Goal: Information Seeking & Learning: Learn about a topic

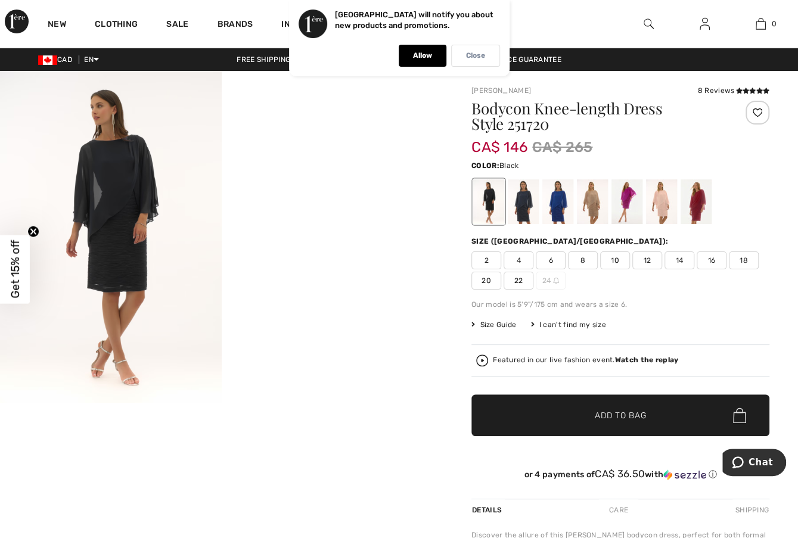
click at [487, 59] on div "Close" at bounding box center [475, 56] width 49 height 22
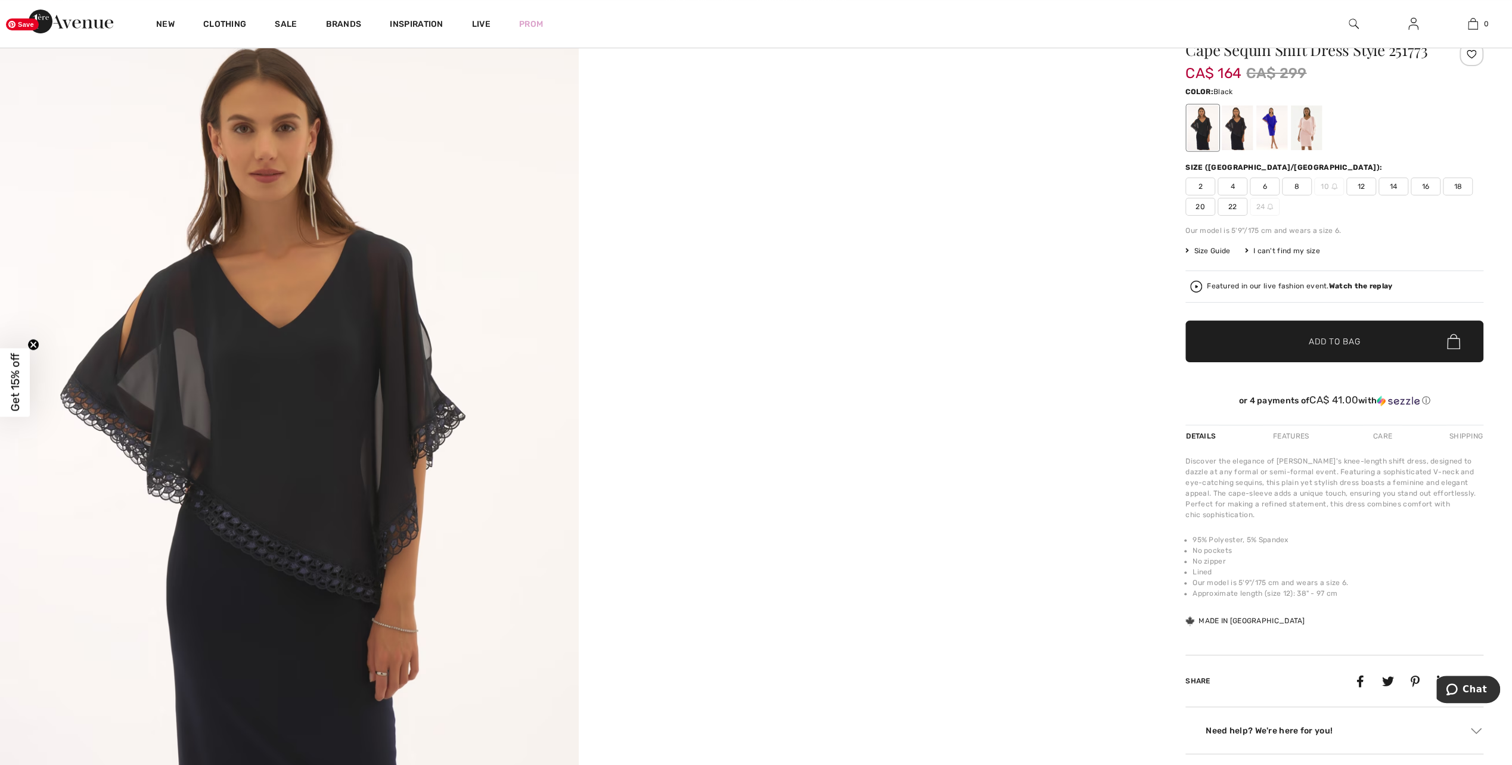
scroll to position [119, 0]
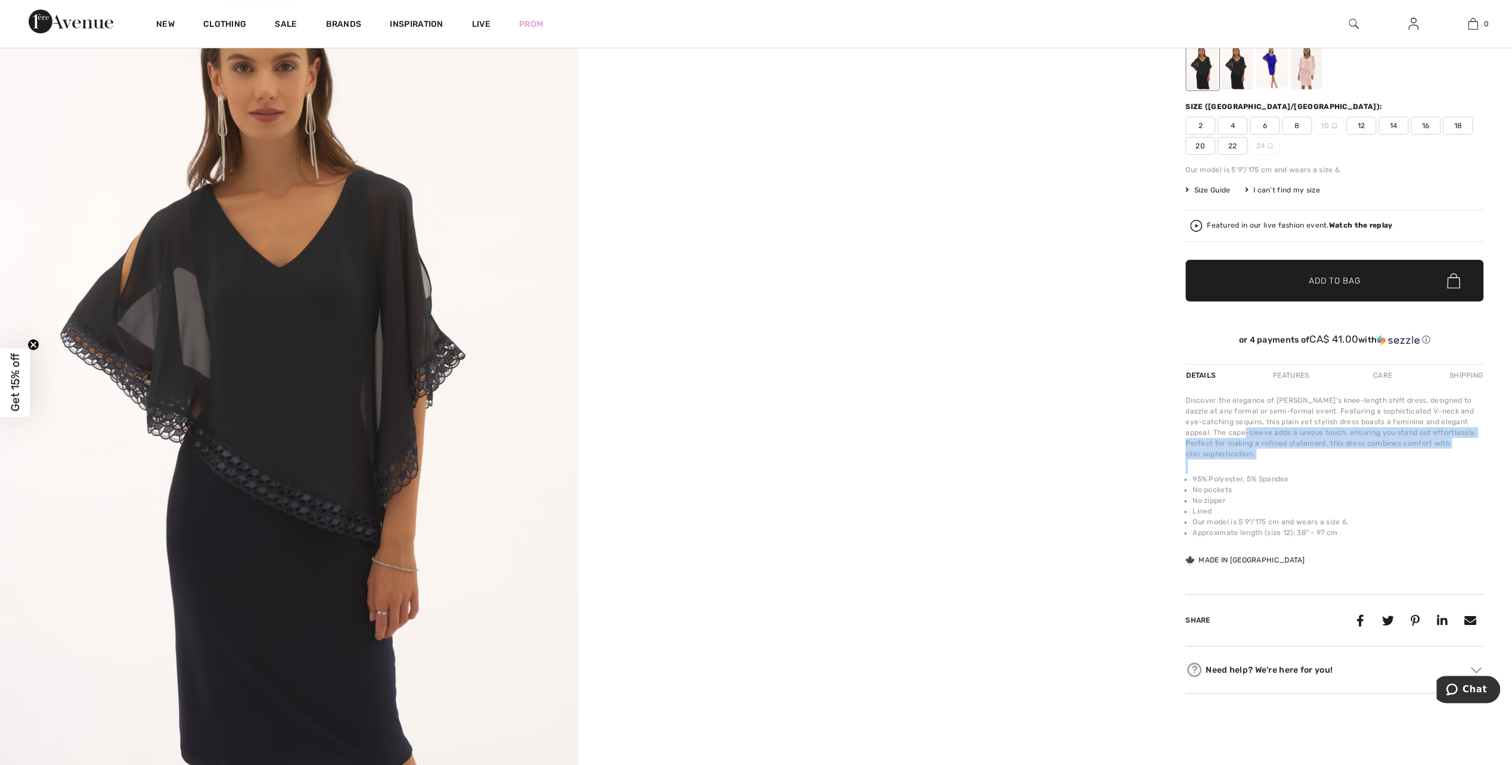
drag, startPoint x: 1275, startPoint y: 424, endPoint x: 1353, endPoint y: 538, distance: 138.0
click at [797, 538] on div "Discover the elegance of Joseph Ribkoff's knee-length shift dress, designed to …" at bounding box center [1334, 481] width 298 height 172
drag, startPoint x: 1353, startPoint y: 538, endPoint x: 1387, endPoint y: 390, distance: 151.8
click at [797, 397] on div "Discover the elegance of Joseph Ribkoff's knee-length shift dress, designed to …" at bounding box center [1334, 427] width 298 height 64
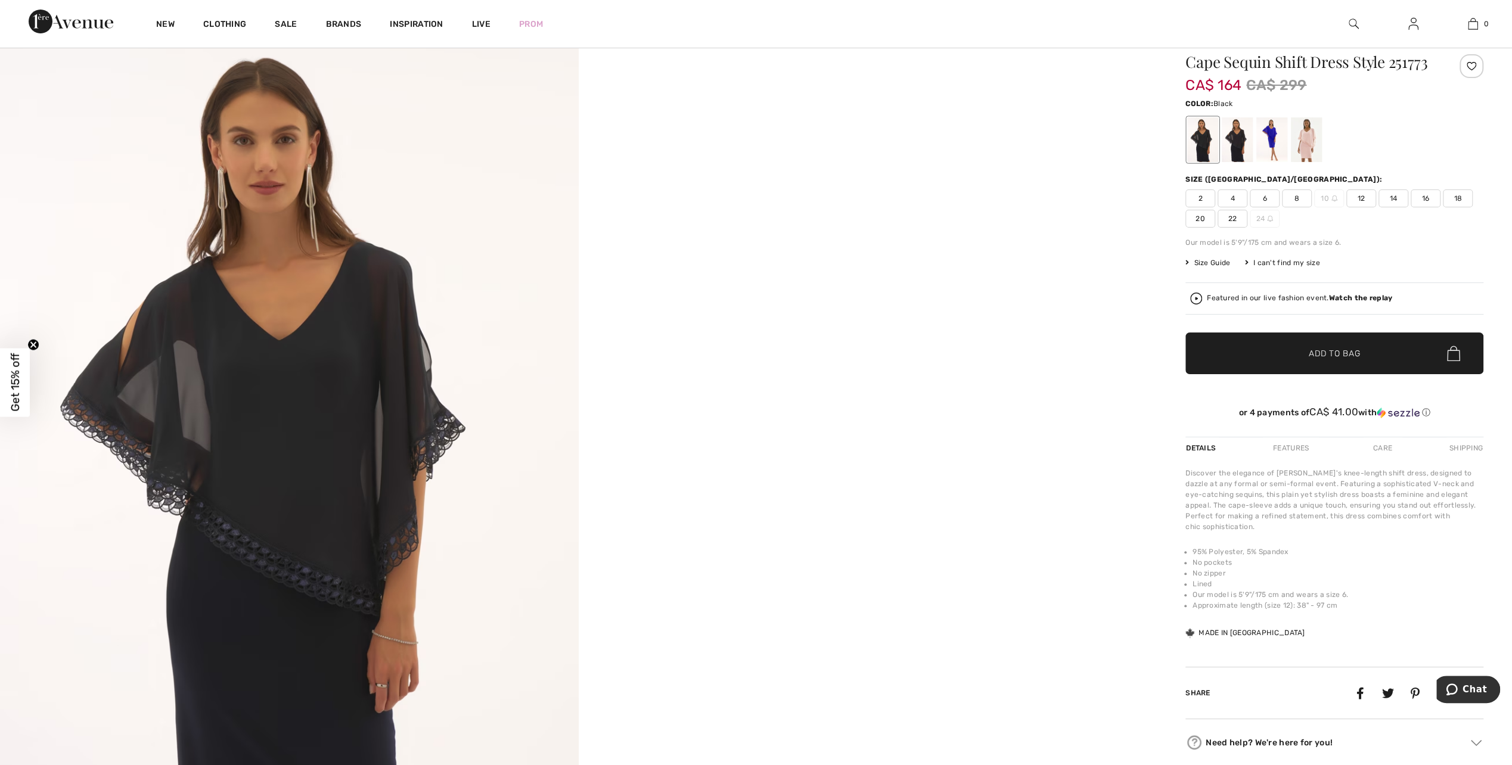
scroll to position [0, 0]
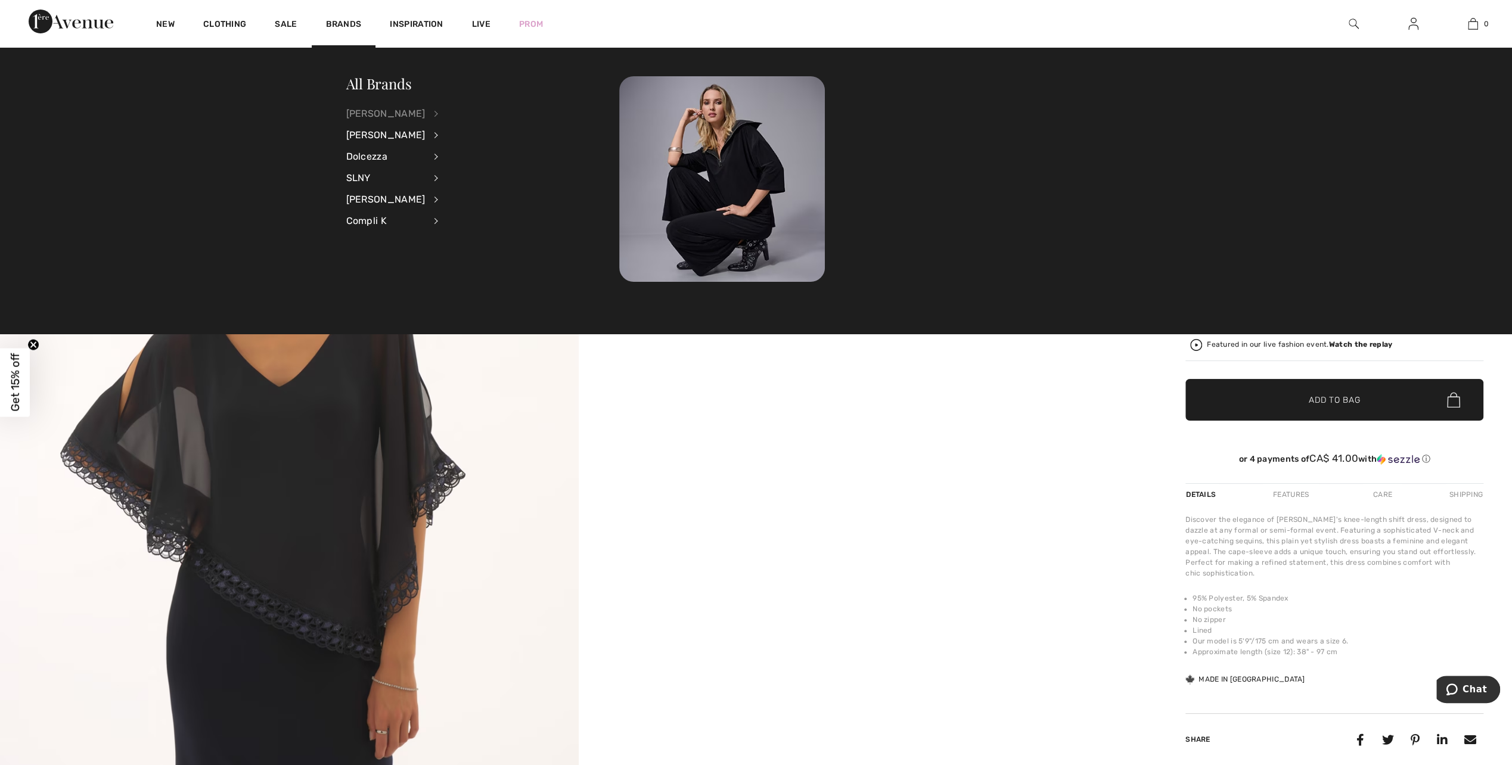
click at [381, 113] on div "[PERSON_NAME]" at bounding box center [385, 113] width 79 height 21
click at [491, 155] on link "Dresses & Jumpsuits" at bounding box center [499, 152] width 92 height 20
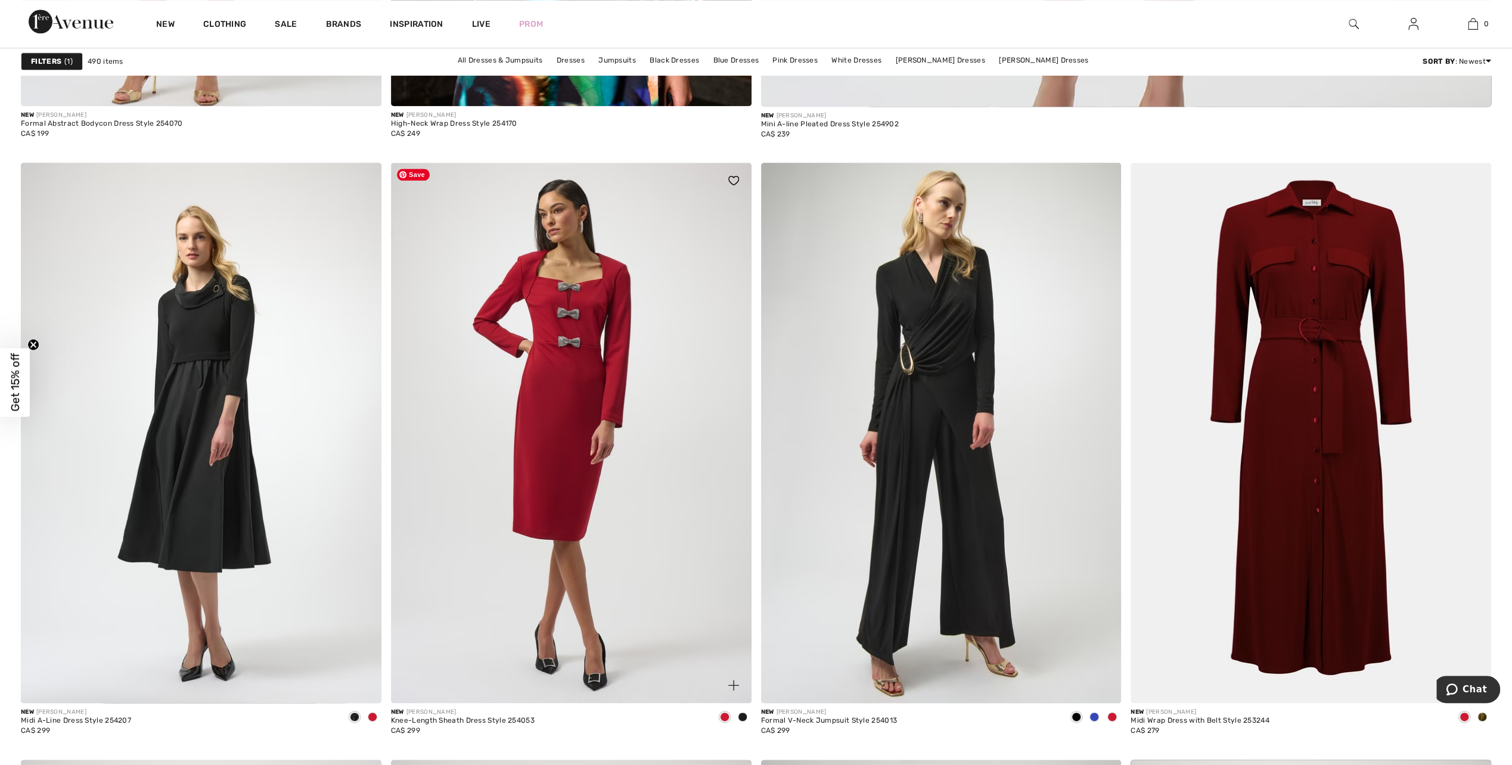
scroll to position [1192, 0]
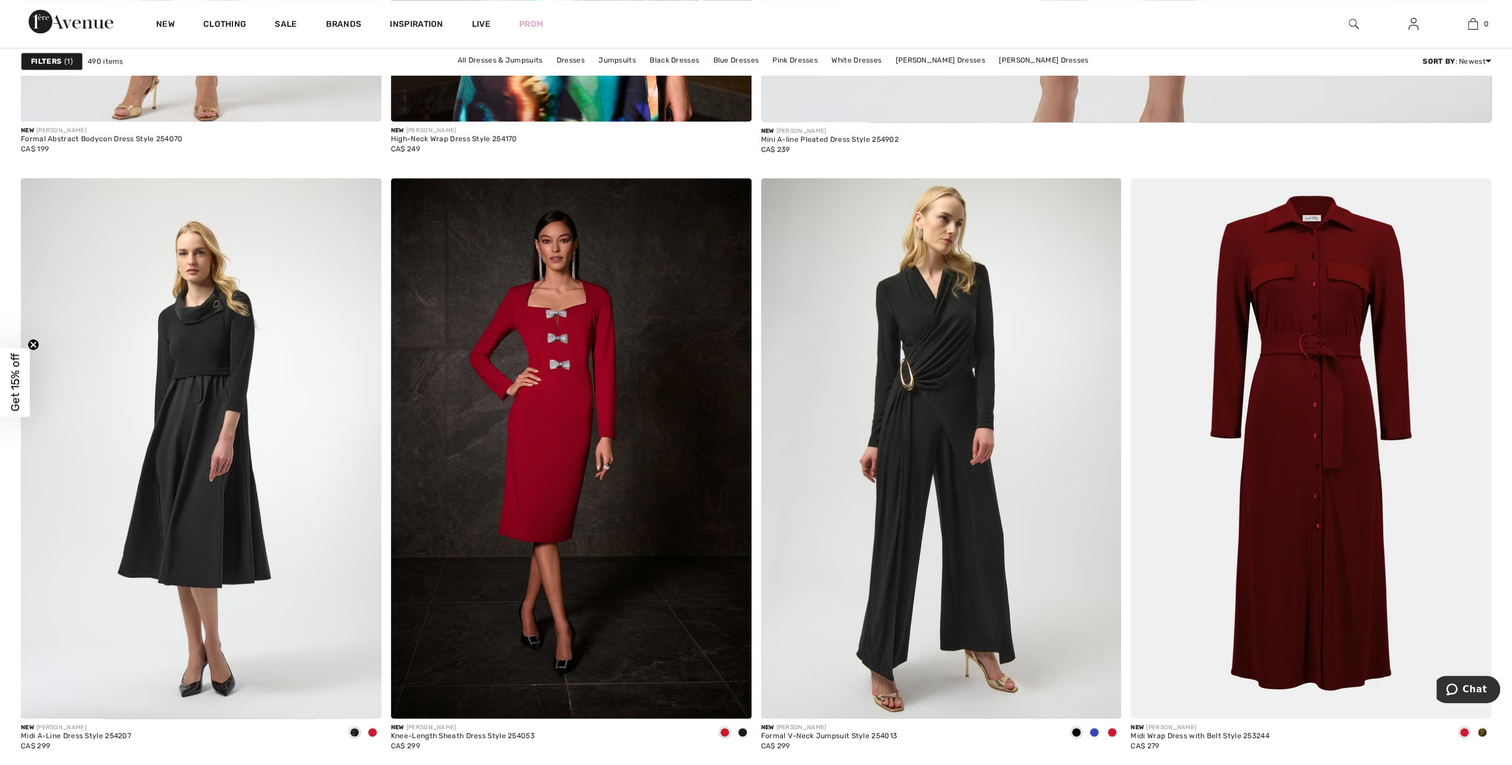
click at [744, 733] on span at bounding box center [743, 733] width 10 height 10
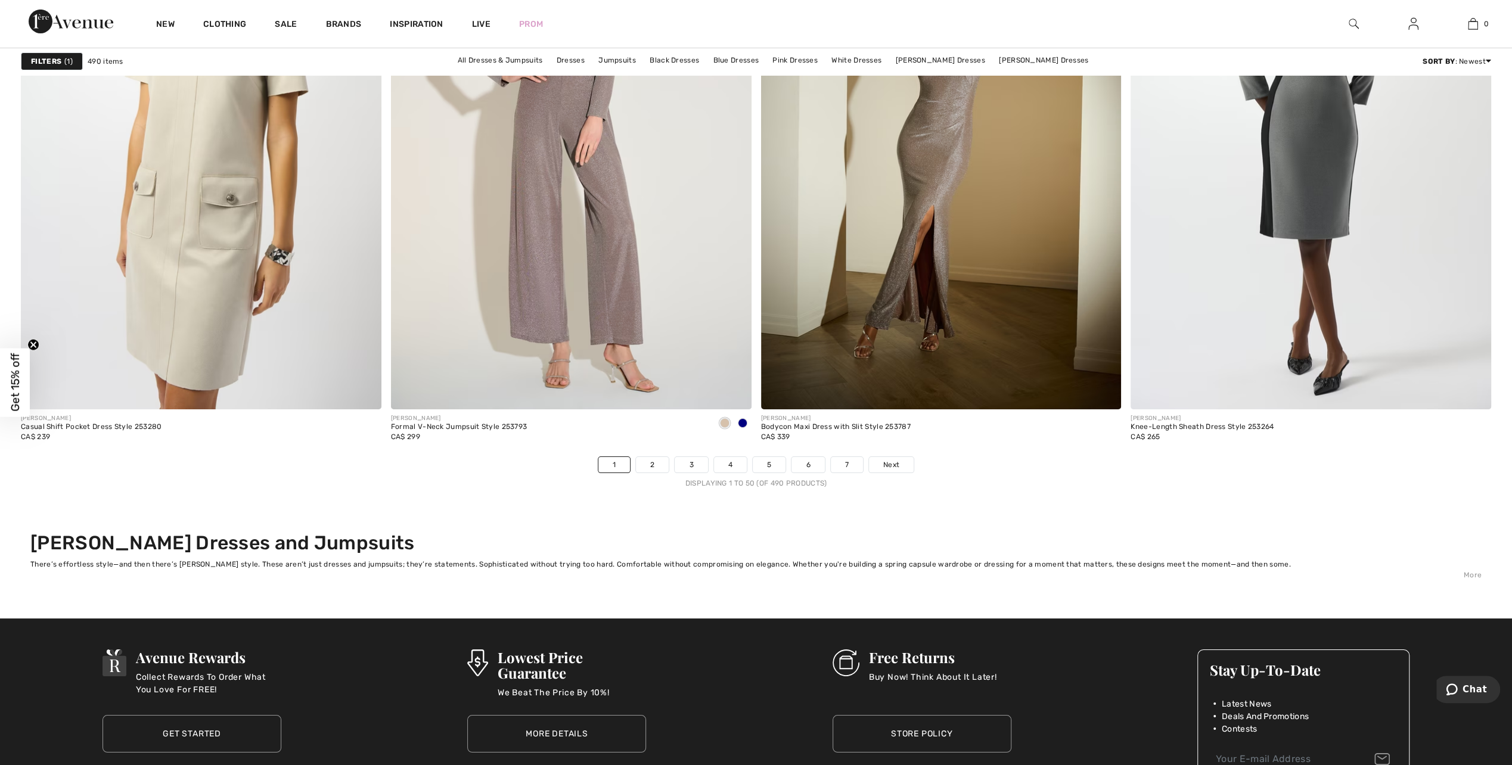
scroll to position [9080, 0]
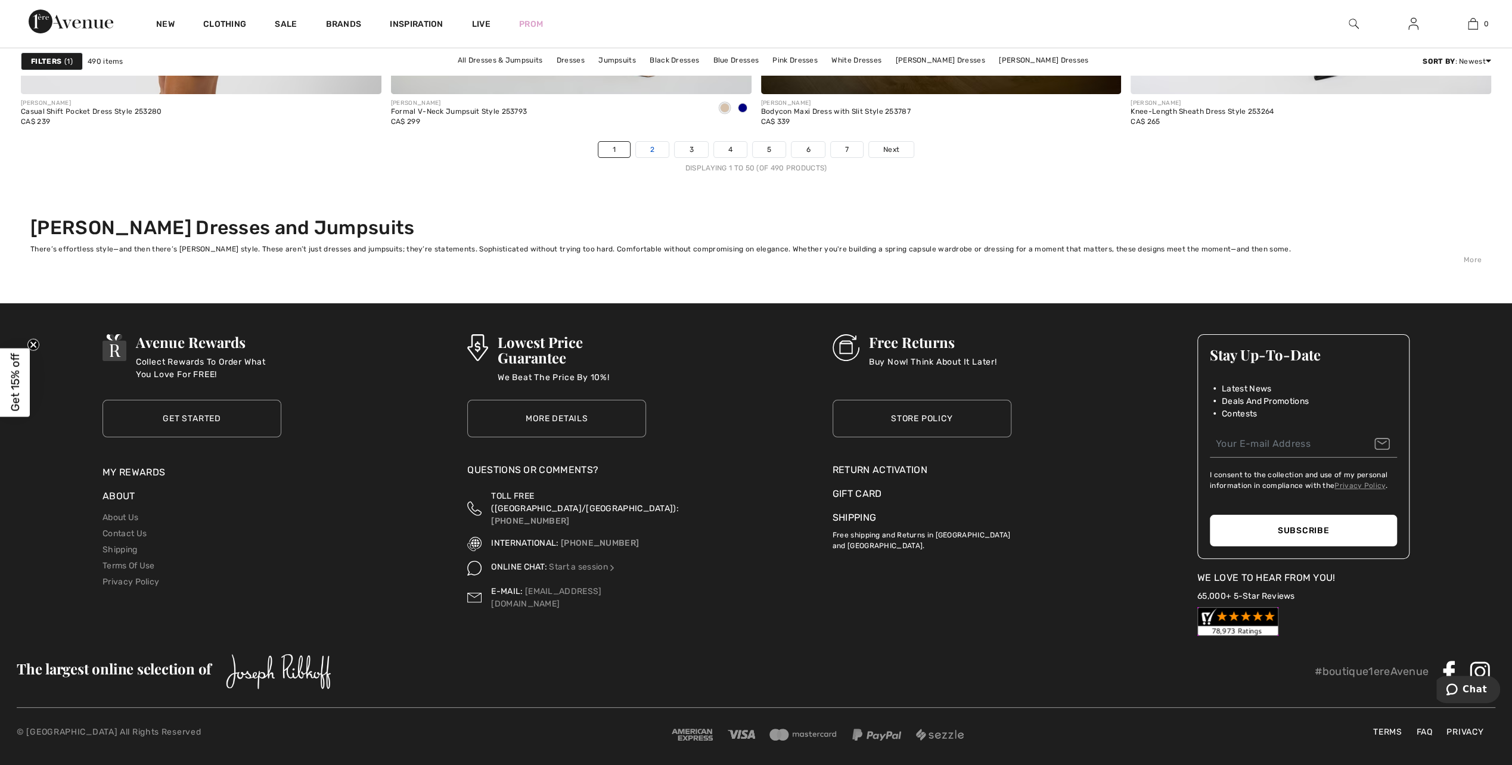
click at [649, 148] on link "2" at bounding box center [652, 149] width 33 height 15
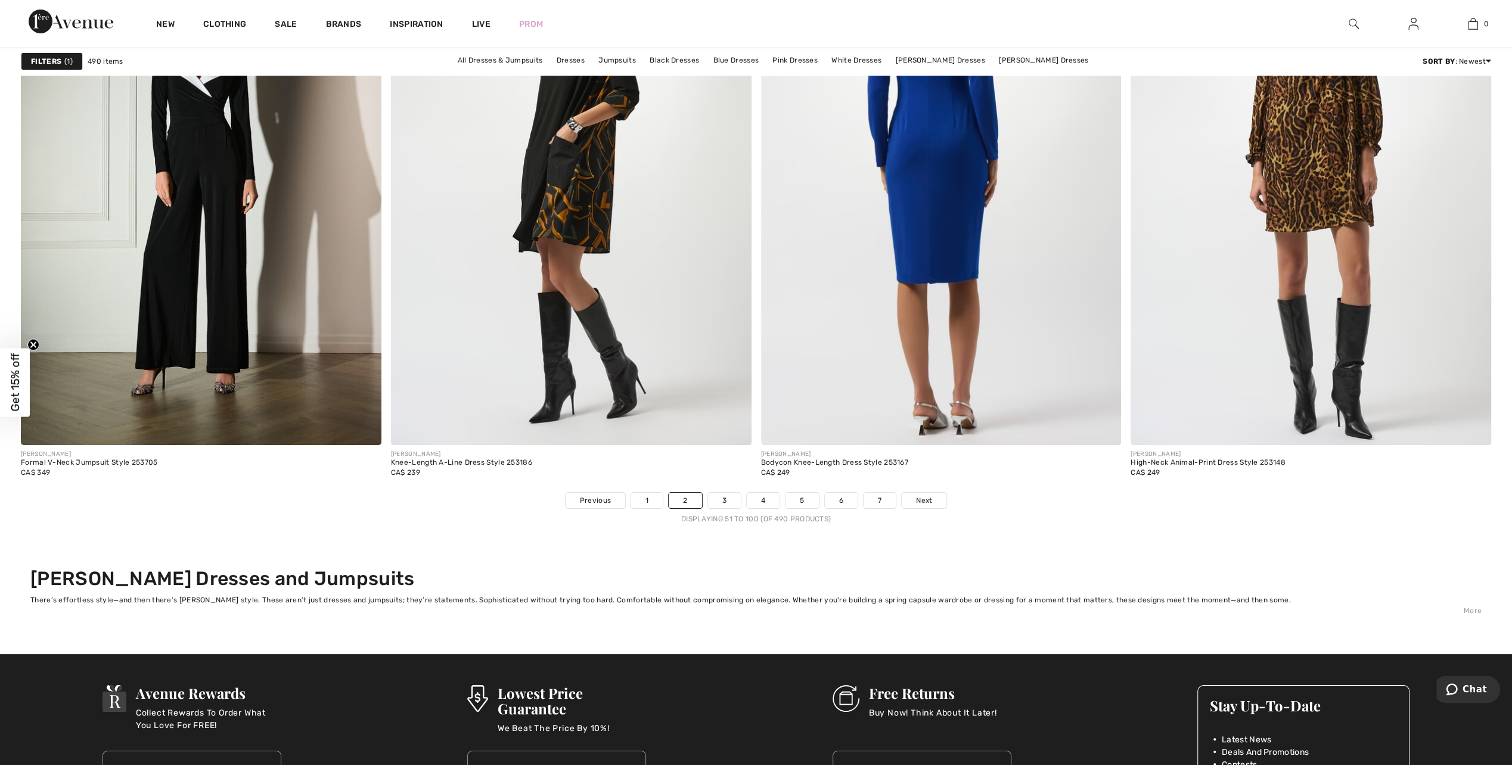
scroll to position [8820, 0]
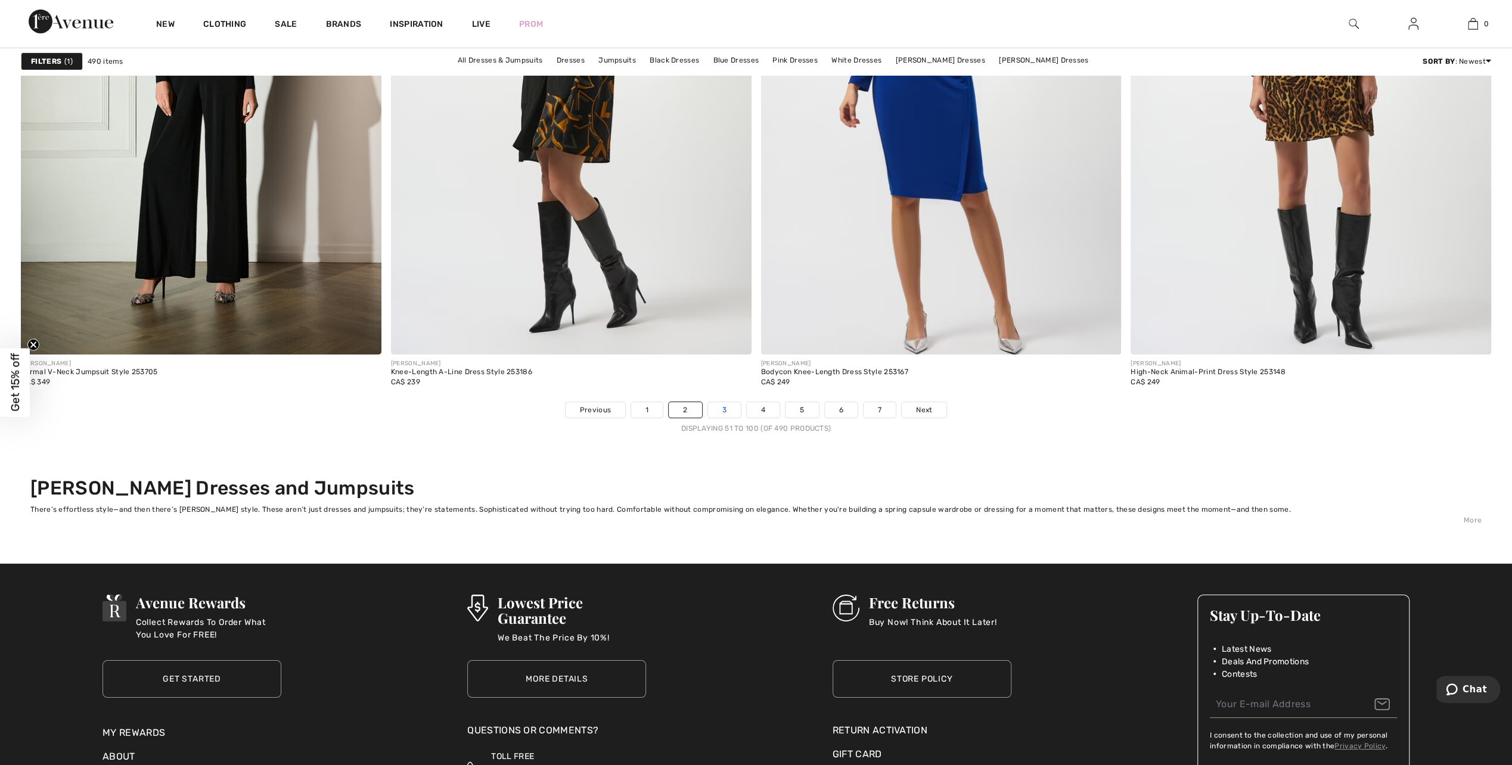
click at [726, 408] on link "3" at bounding box center [724, 409] width 33 height 15
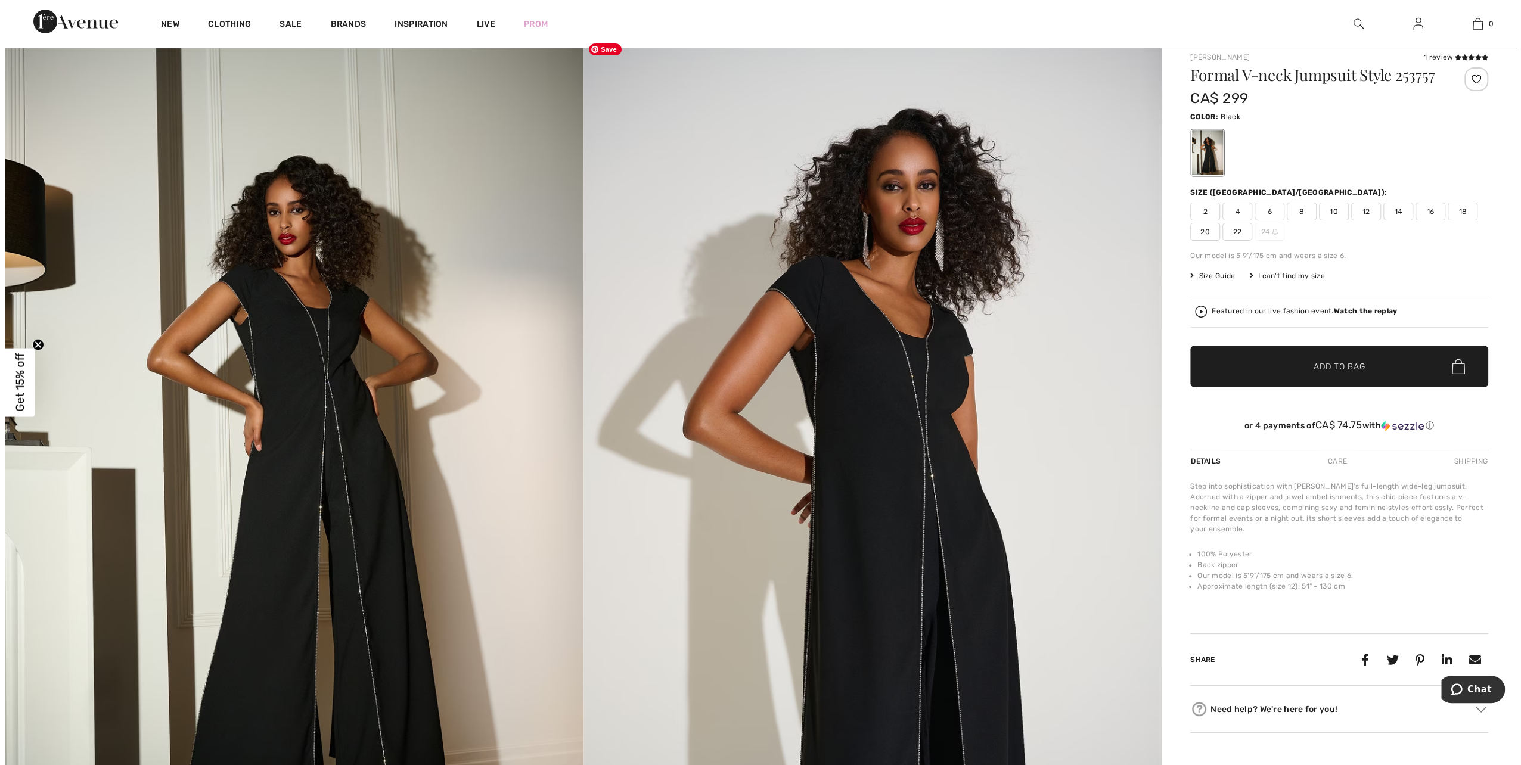
scroll to position [60, 0]
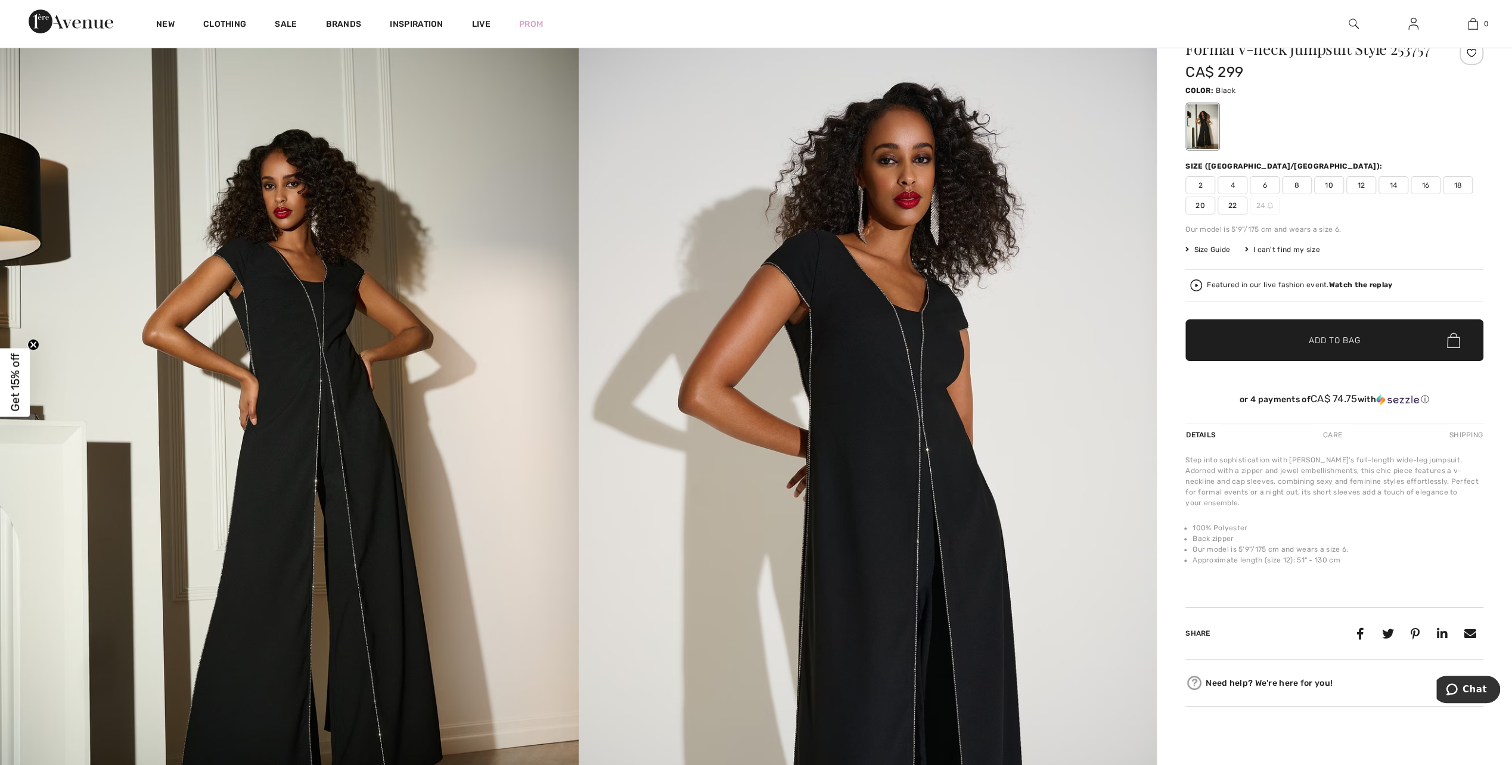
click at [1352, 27] on img at bounding box center [1354, 24] width 10 height 14
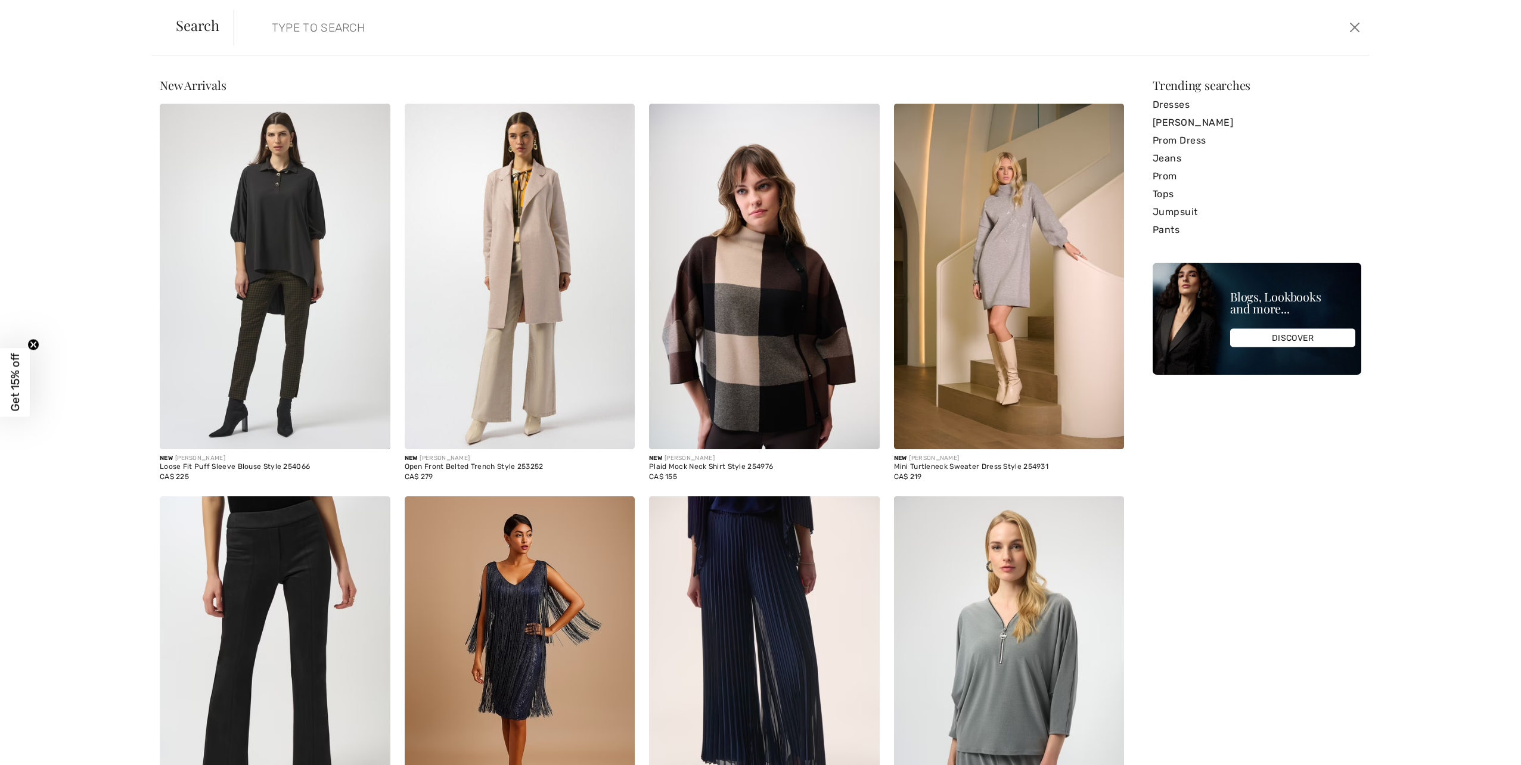
click at [384, 30] on input "search" at bounding box center [669, 28] width 812 height 36
paste input "[PERSON_NAME] Formal Knee-Length Dress"
type input "[PERSON_NAME] Formal Knee-Length Dress"
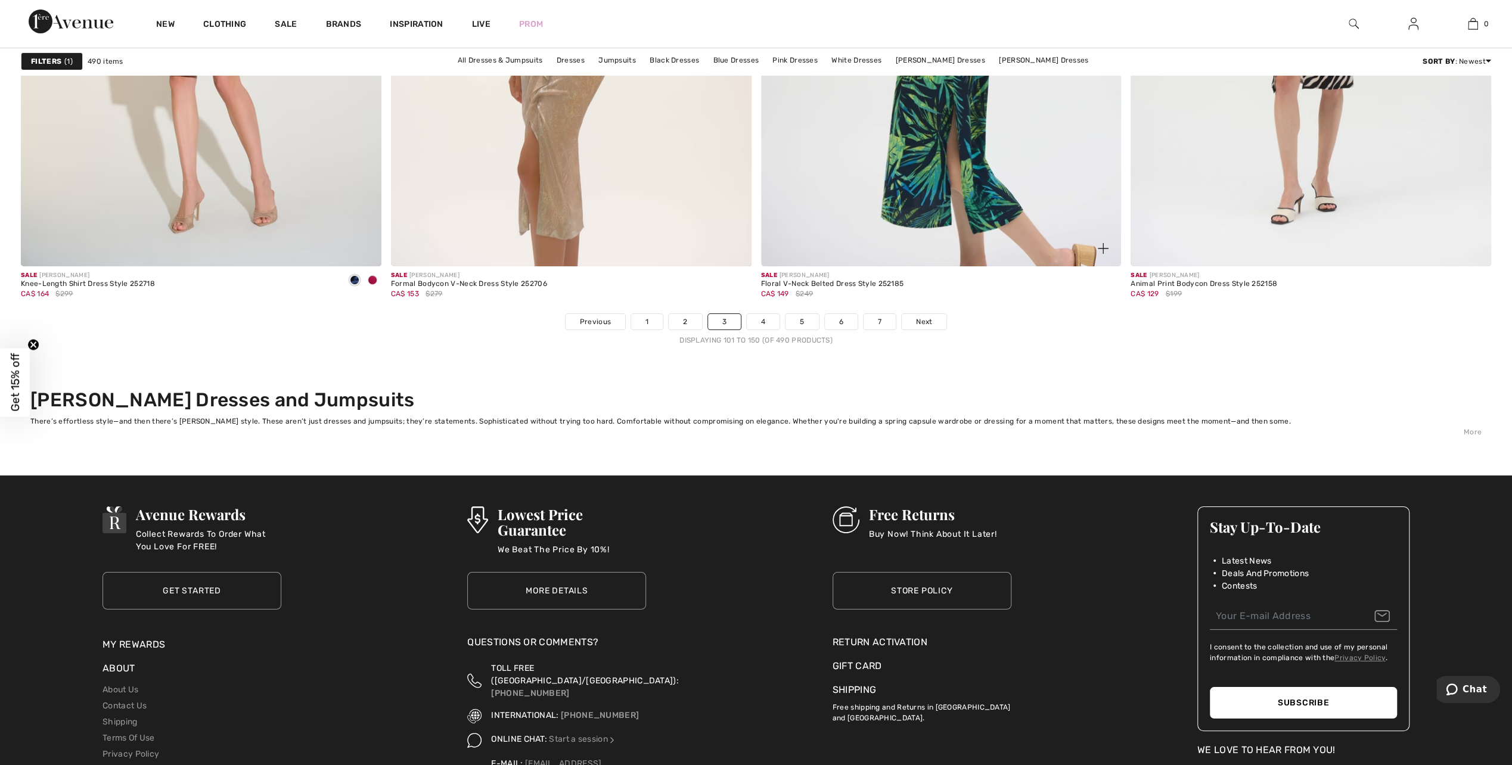
scroll to position [9058, 0]
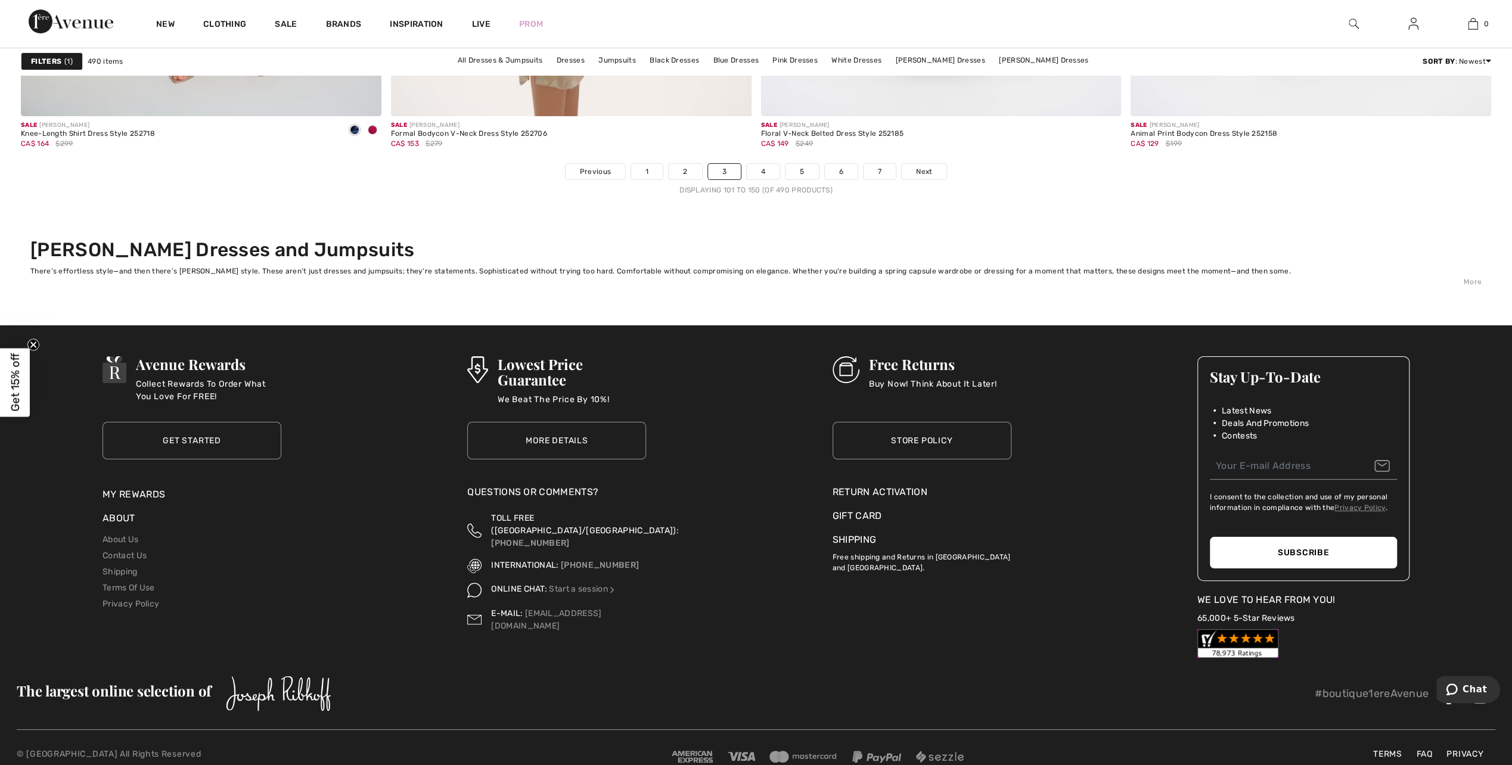
drag, startPoint x: 769, startPoint y: 167, endPoint x: 984, endPoint y: 278, distance: 242.3
click at [769, 167] on link "4" at bounding box center [763, 171] width 33 height 15
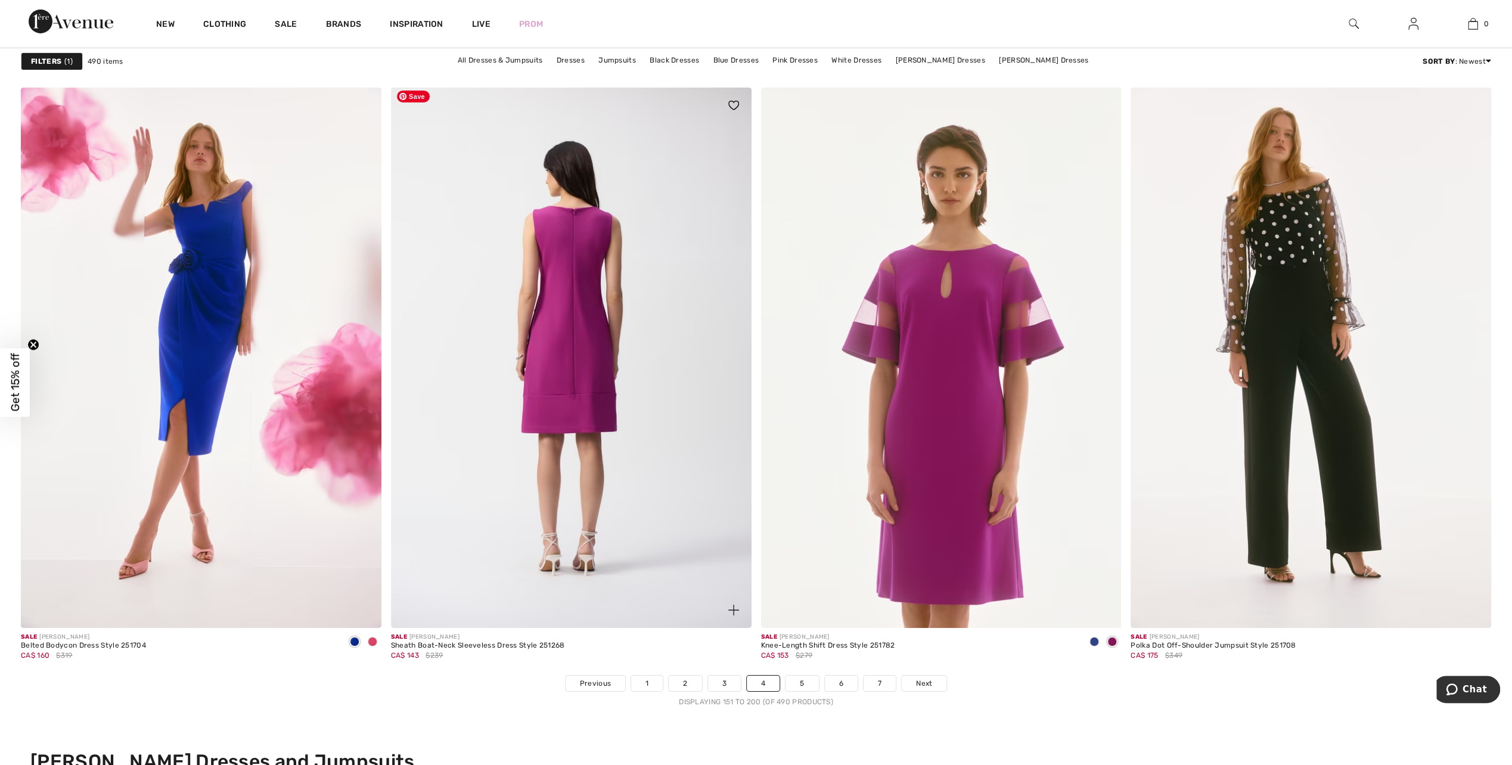
scroll to position [8581, 0]
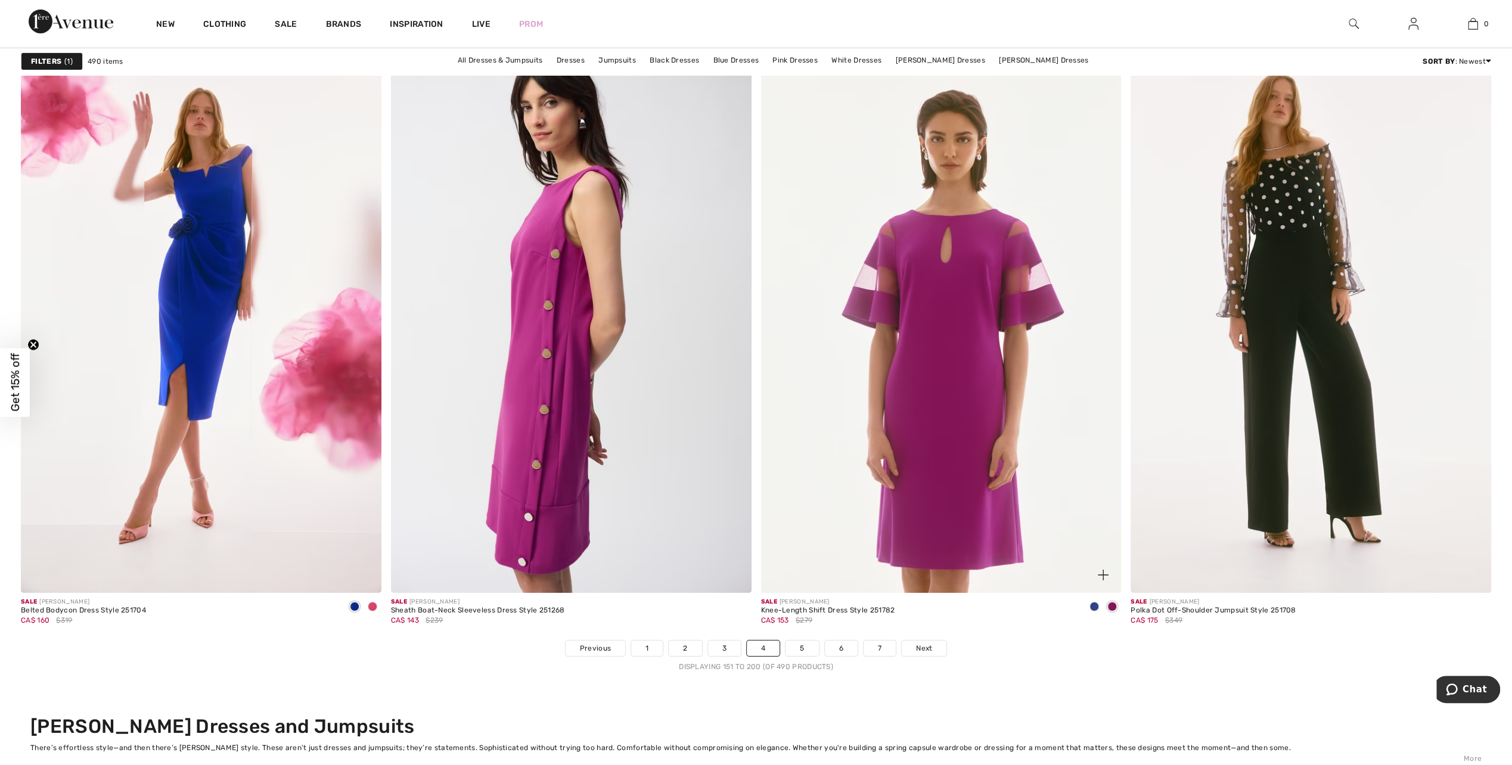
click at [1093, 603] on span at bounding box center [1094, 607] width 10 height 10
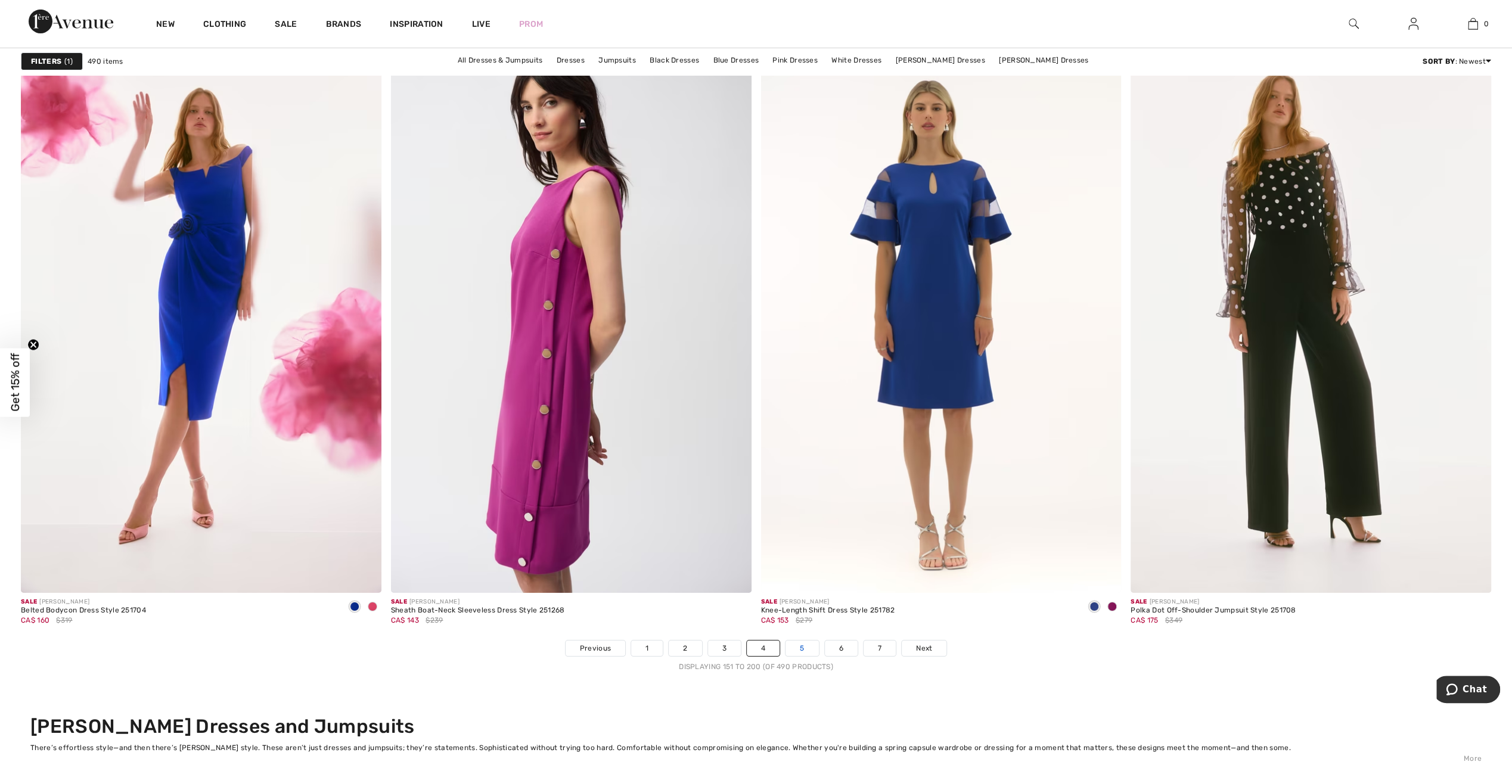
click at [802, 644] on link "5" at bounding box center [801, 648] width 33 height 15
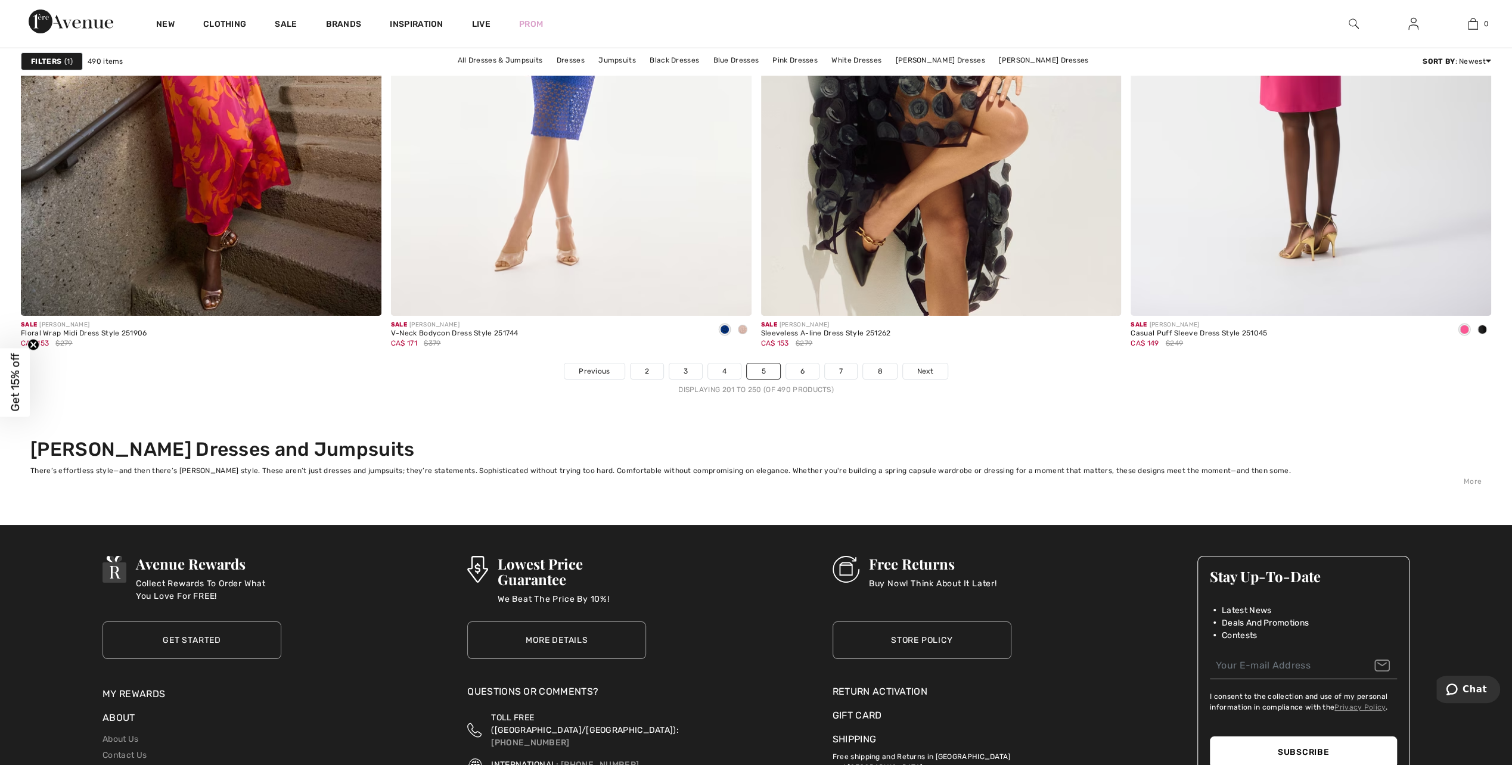
scroll to position [8939, 0]
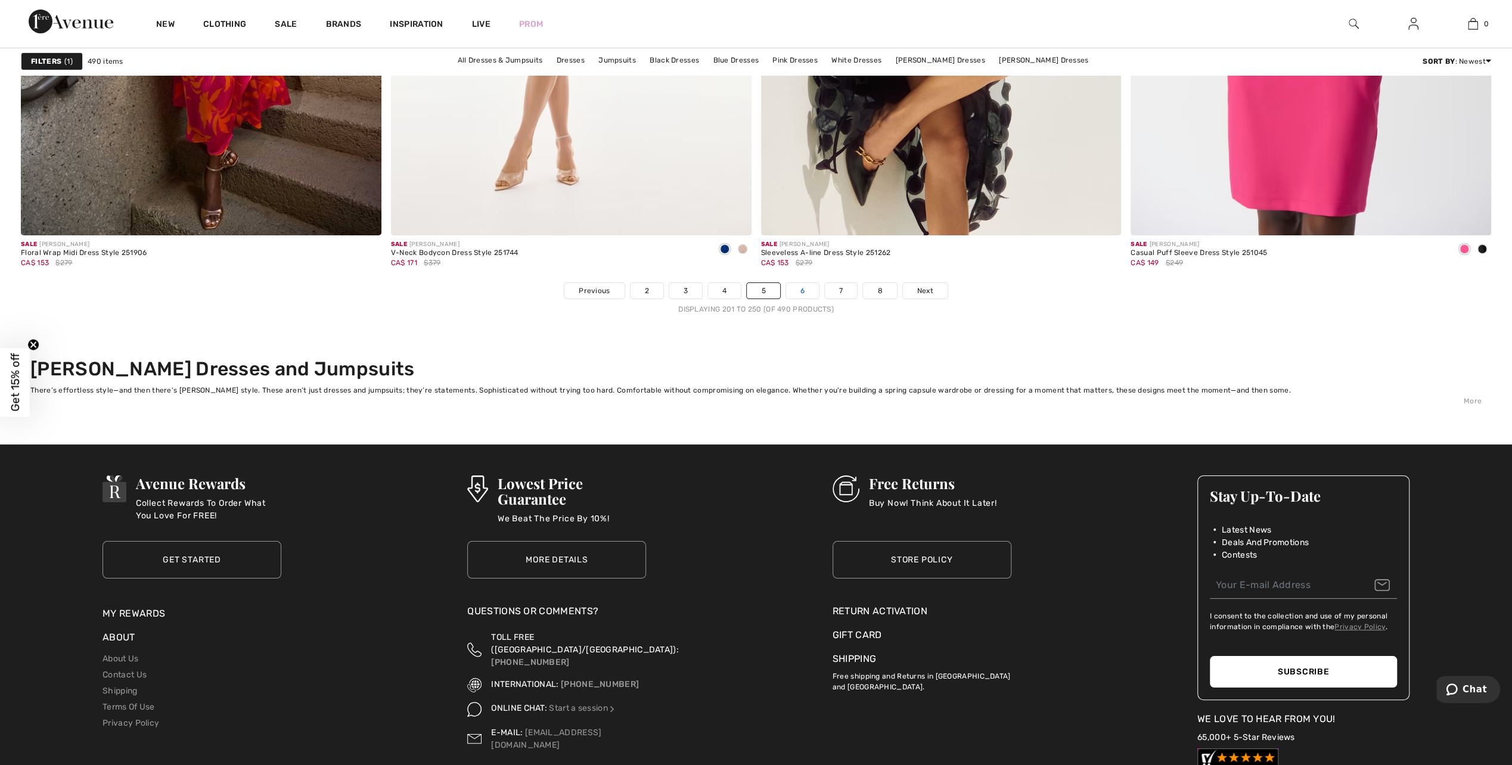
click at [799, 291] on link "6" at bounding box center [802, 290] width 33 height 15
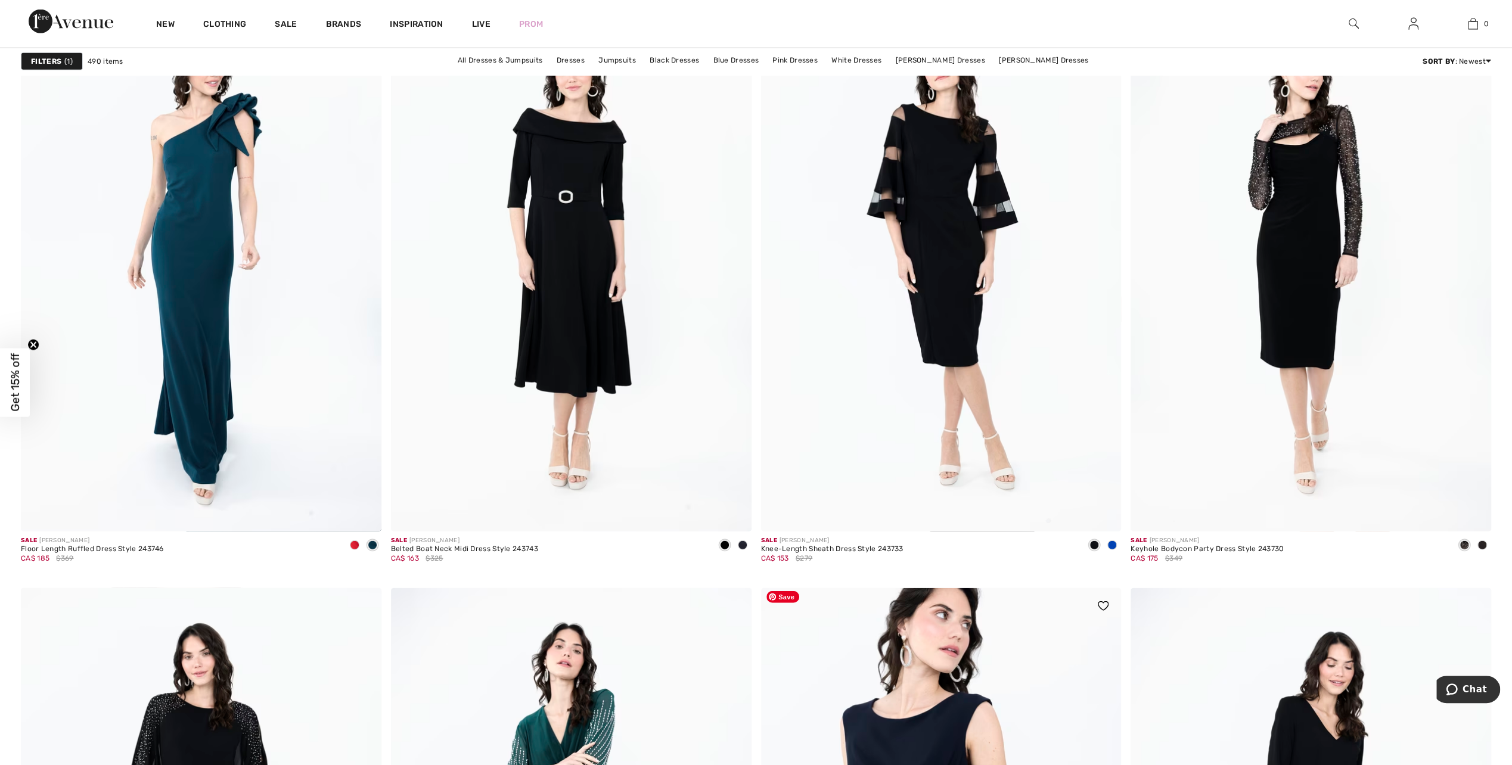
scroll to position [7449, 0]
